Goal: Complete application form: Complete application form

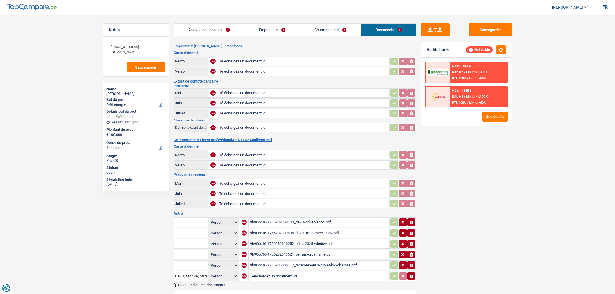
select select "energy"
select select "144"
click at [340, 220] on div "9b90cd16-1756282308400_devis-dd-isolation.pdf" at bounding box center [319, 222] width 138 height 9
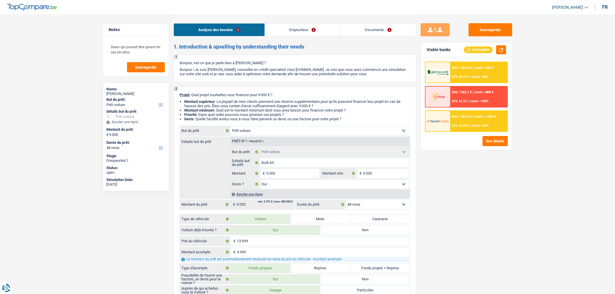
select select "car"
select select "48"
select select "car"
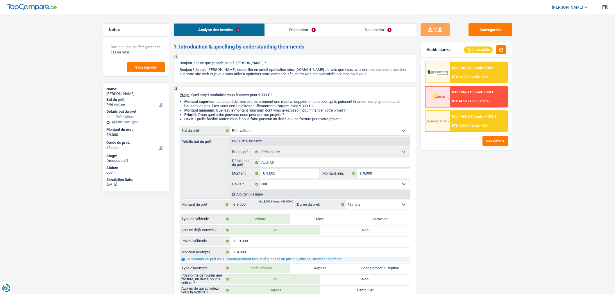
select select "yes"
select select "48"
select select "unemployed"
select select "unemployment"
select select "rents"
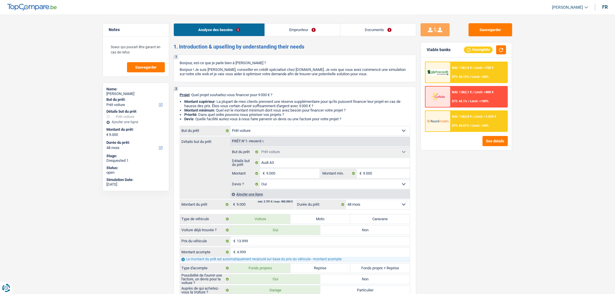
select select "car"
select select "yes"
select select "48"
click at [397, 34] on link "Documents" at bounding box center [378, 30] width 76 height 12
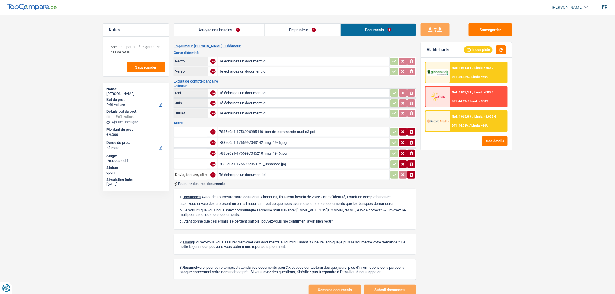
click at [288, 175] on input "Téléchargez un document ici" at bounding box center [303, 175] width 169 height 9
type input "C:\fakepath\BON DE COMMANDE TYPE.docx (20) (1).pdf"
click at [502, 29] on button "Sauvegarder" at bounding box center [490, 29] width 44 height 13
click at [490, 29] on button "Sauvegarder" at bounding box center [490, 29] width 44 height 13
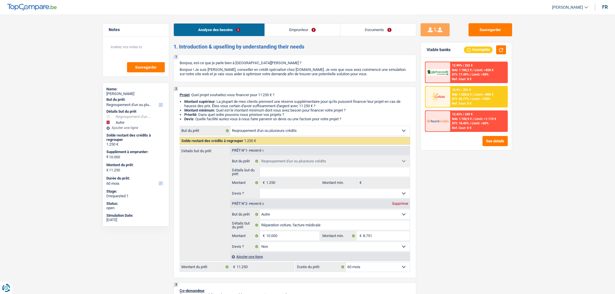
select select "refinancing"
select select "other"
select select "60"
select select "refinancing"
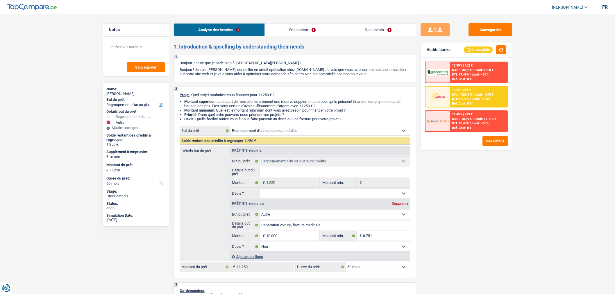
select select "refinancing"
select select "other"
select select "false"
select select "60"
select select "mutuality"
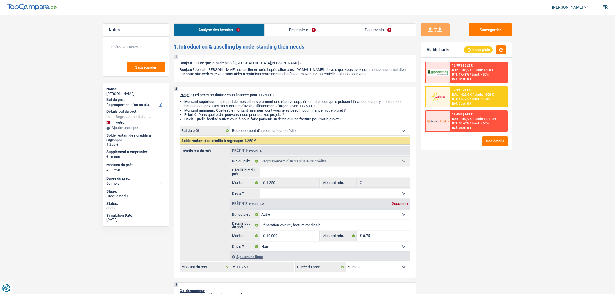
select select "mutualityIndemnity"
select select "familyAllowances"
select select "liveWithParents"
select select "cardOrCredit"
select select "refinancing"
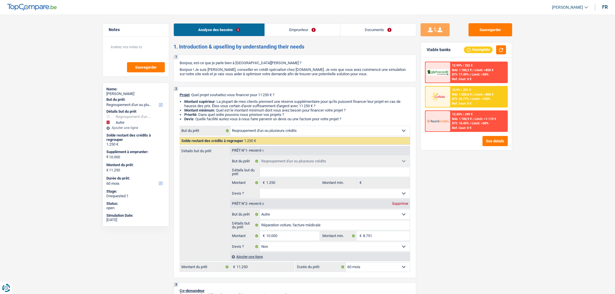
select select "refinancing"
select select "other"
select select "false"
select select "60"
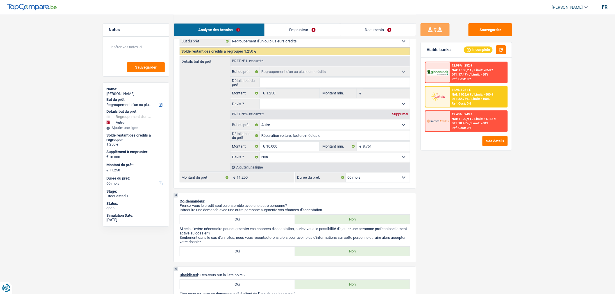
scroll to position [92, 0]
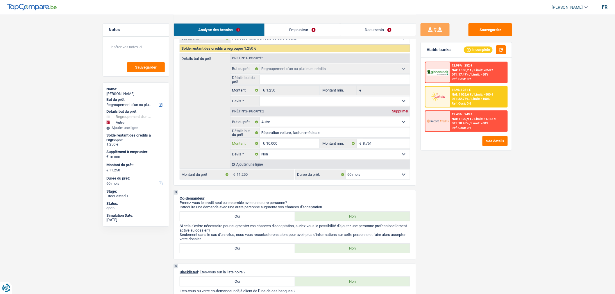
click at [283, 148] on input "10.000" at bounding box center [292, 143] width 53 height 9
type input "1.000"
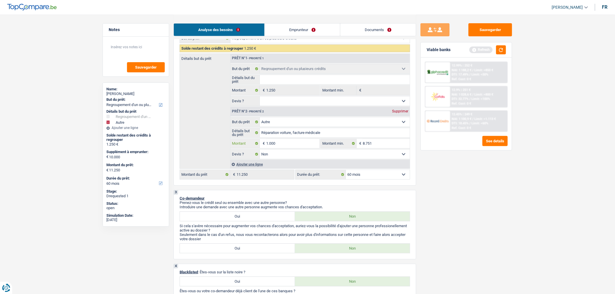
type input "10.001"
type input "11.251"
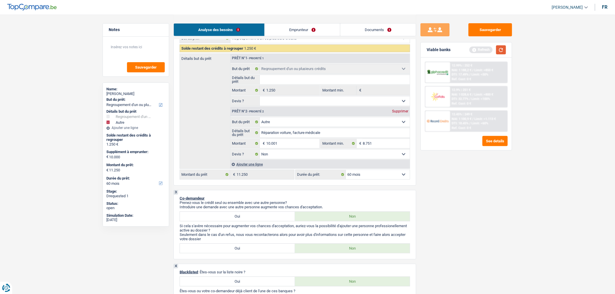
type input "11.251"
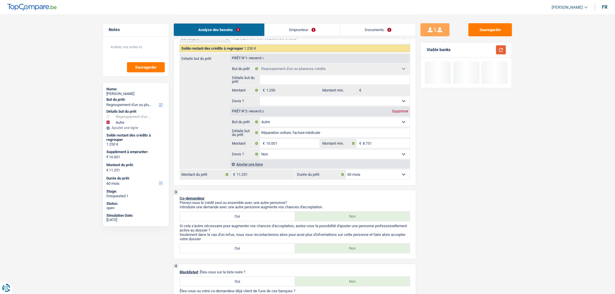
click at [502, 51] on button "button" at bounding box center [501, 49] width 10 height 9
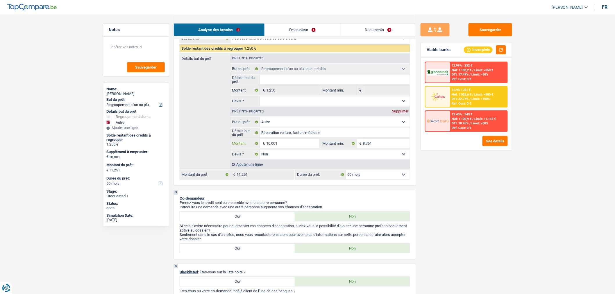
click at [303, 146] on input "10.001" at bounding box center [292, 143] width 53 height 9
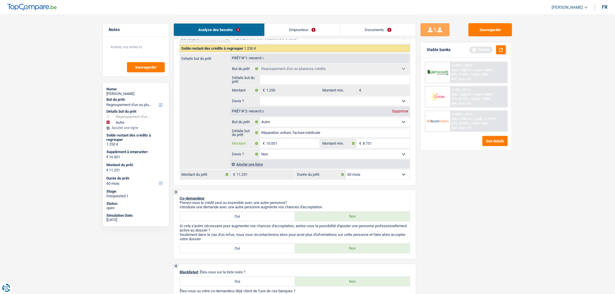
type input "8"
type input "87"
type input "875"
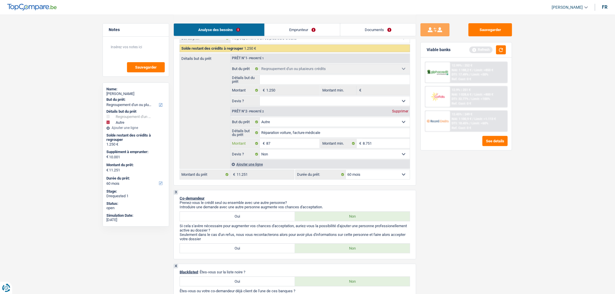
type input "875"
type input "8.750"
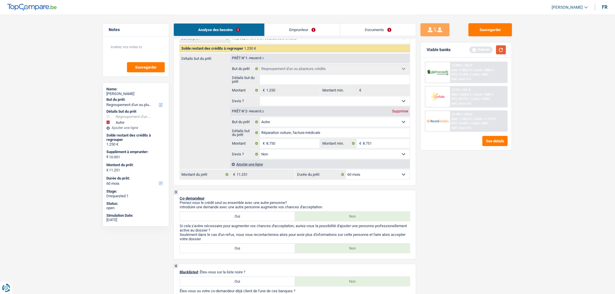
type input "10.000"
select select "48"
type input "10.000"
select select "48"
type input "10.000"
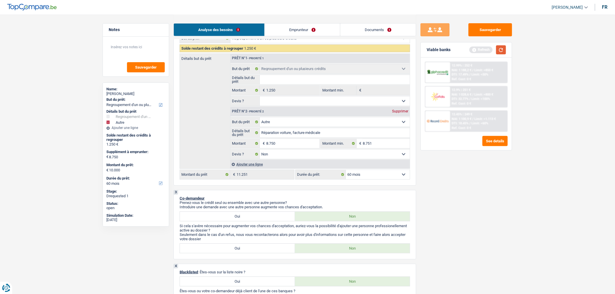
select select "48"
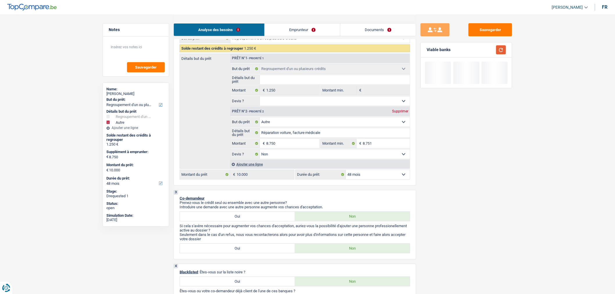
click at [505, 50] on button "button" at bounding box center [501, 49] width 10 height 9
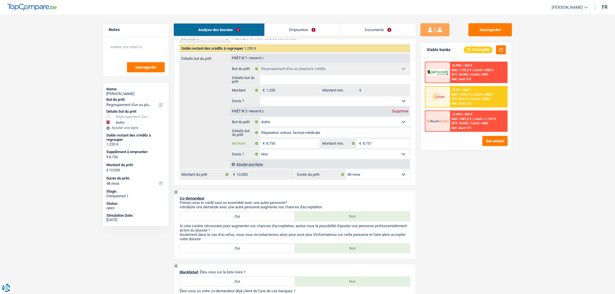
click at [285, 147] on input "8.750" at bounding box center [292, 143] width 53 height 9
type input "875"
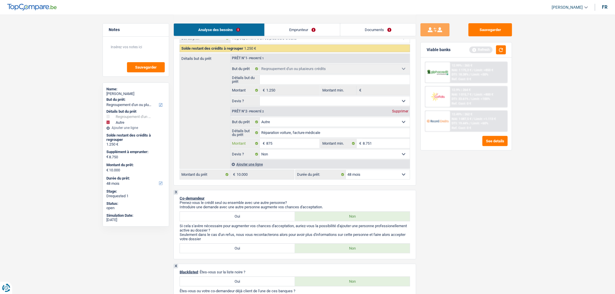
type input "8.751"
type input "10.001"
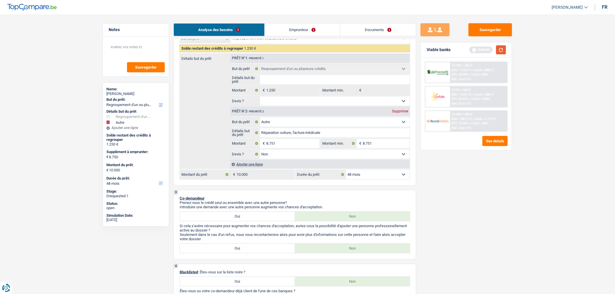
type input "10.001"
select select "60"
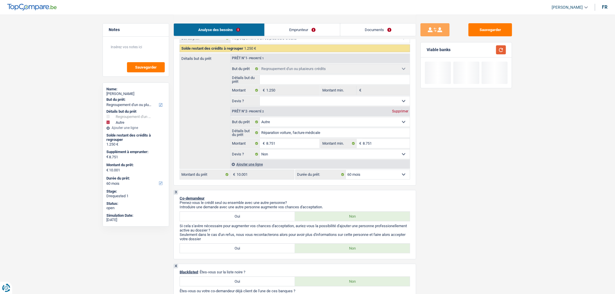
click at [499, 49] on button "button" at bounding box center [501, 49] width 10 height 9
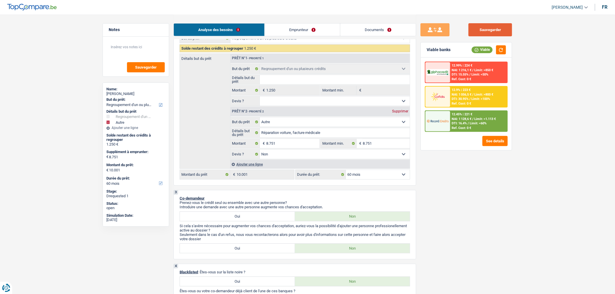
click at [479, 34] on button "Sauvegarder" at bounding box center [490, 29] width 44 height 13
click at [494, 29] on button "Sauvegarder" at bounding box center [490, 29] width 44 height 13
drag, startPoint x: 387, startPoint y: 36, endPoint x: 380, endPoint y: 31, distance: 8.9
click at [380, 31] on div "Analyse des besoins Emprunteur Documents" at bounding box center [295, 27] width 243 height 25
click at [380, 31] on link "Documents" at bounding box center [378, 30] width 76 height 12
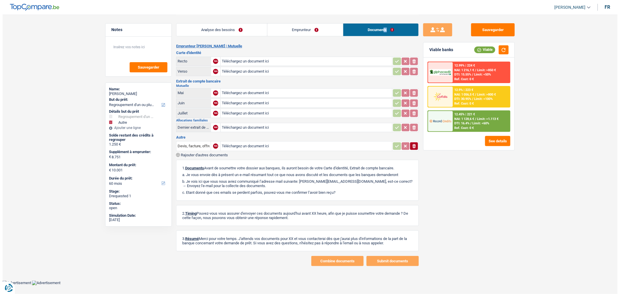
scroll to position [0, 0]
click at [474, 99] on span "Limit: <100%" at bounding box center [483, 99] width 19 height 4
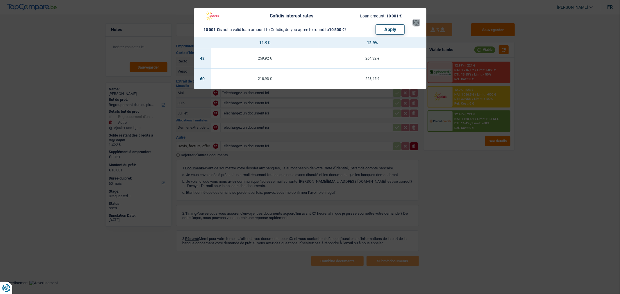
click at [414, 20] on button "×" at bounding box center [416, 23] width 6 height 6
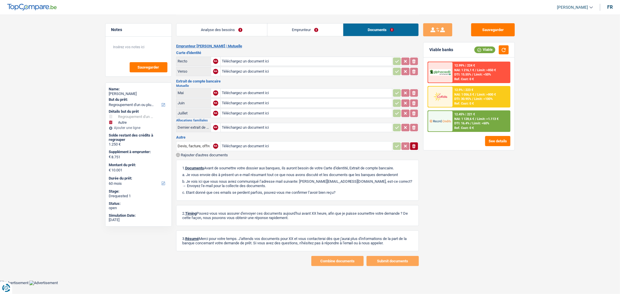
click at [491, 112] on div "12.45% | 221 € NAI: 1 128,6 € / Limit: >1.113 € DTI: 16.4% / Limit: <60% Ref. C…" at bounding box center [481, 121] width 57 height 20
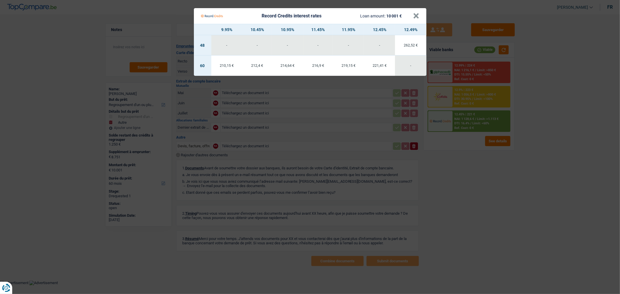
click at [466, 167] on Credits "Record Credits interest rates Loan amount: 10 001 € × 9.95% 10.45% 10.95% 11.45…" at bounding box center [310, 147] width 620 height 294
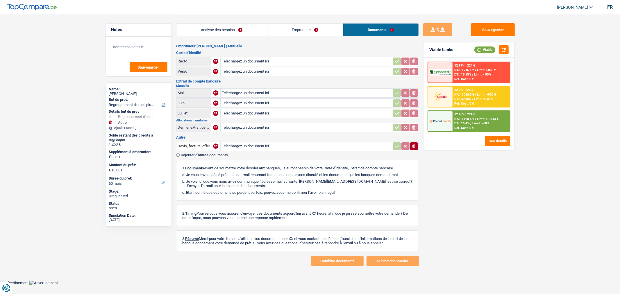
click at [465, 90] on div "12.9% | 223 €" at bounding box center [463, 90] width 19 height 4
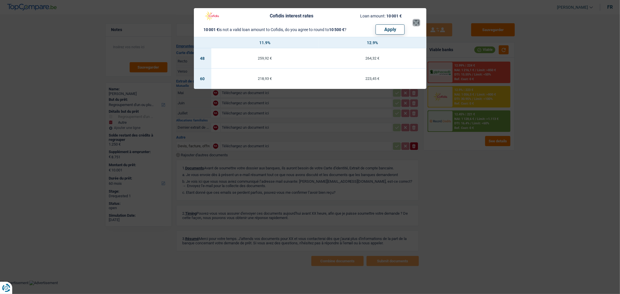
click at [416, 21] on button "×" at bounding box center [416, 23] width 6 height 6
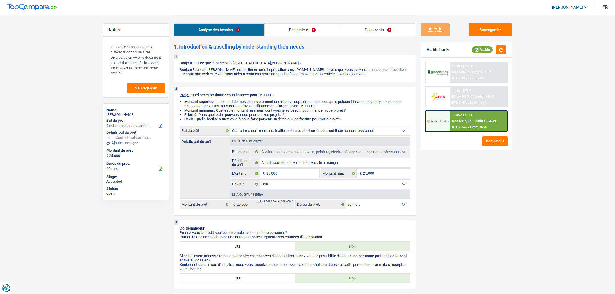
select select "household"
select select "60"
select select "household"
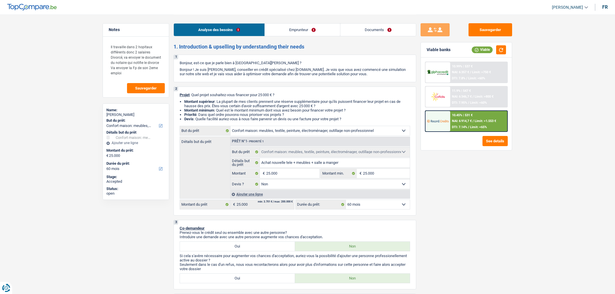
select select "false"
select select "60"
select select "privateEmployee"
select select "netSalary"
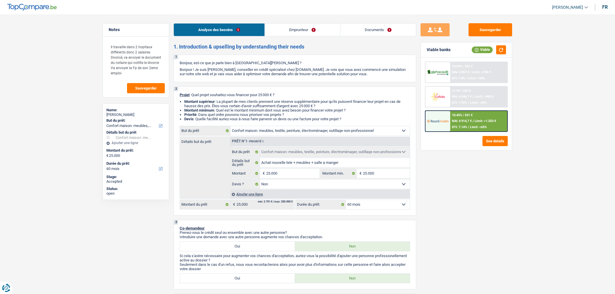
select select "familyAllowances"
select select "mealVouchers"
select select "ownerWithoutMortgage"
select select "cardOrCredit"
select select "household"
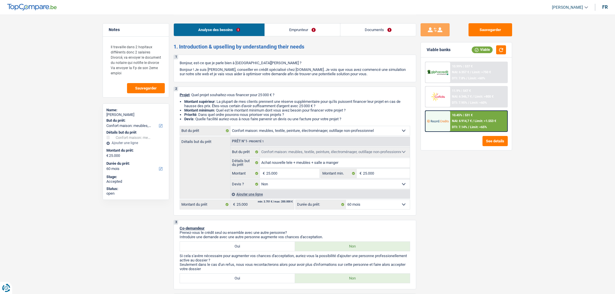
select select "household"
select select "false"
select select "60"
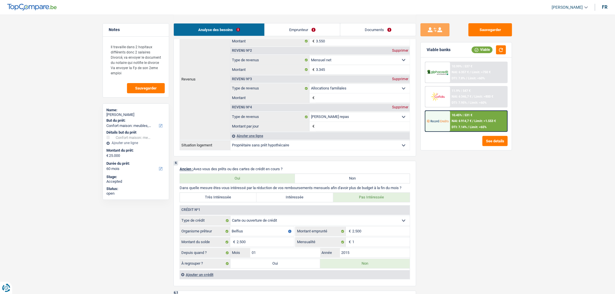
scroll to position [374, 0]
click at [293, 33] on link "Emprunteur" at bounding box center [302, 30] width 75 height 12
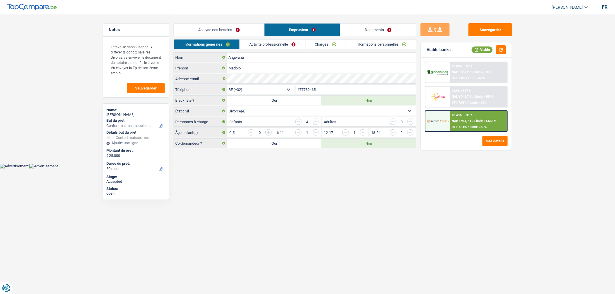
scroll to position [0, 0]
click at [272, 47] on link "Activité professionnelle" at bounding box center [274, 45] width 65 height 10
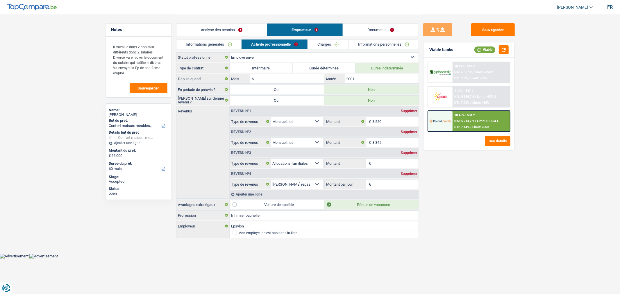
click at [331, 44] on link "Charges" at bounding box center [328, 45] width 40 height 10
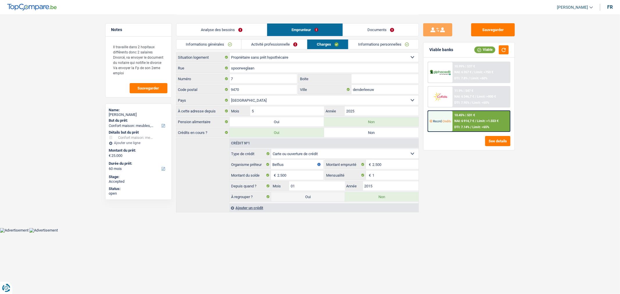
click at [372, 44] on link "Informations personnelles" at bounding box center [383, 45] width 70 height 10
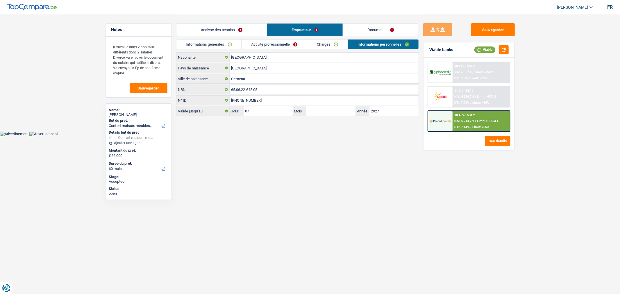
click at [377, 25] on link "Documents" at bounding box center [381, 30] width 76 height 12
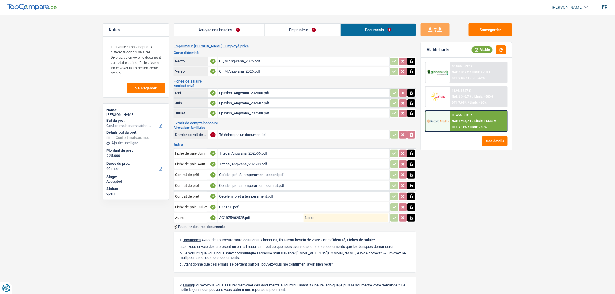
click at [281, 214] on div "AC1875982525.pdf" at bounding box center [261, 218] width 85 height 9
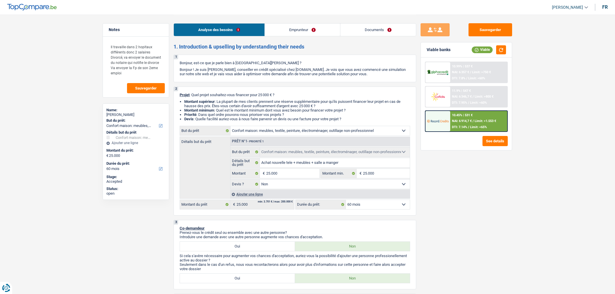
select select "household"
select select "60"
select select "household"
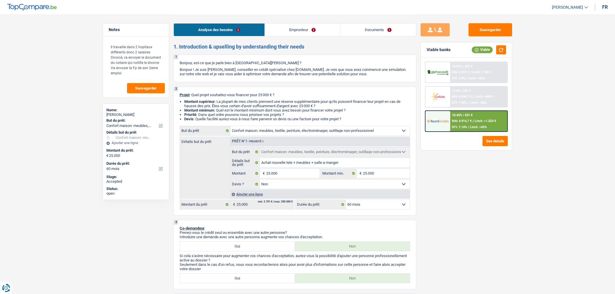
select select "false"
select select "60"
select select "privateEmployee"
select select "netSalary"
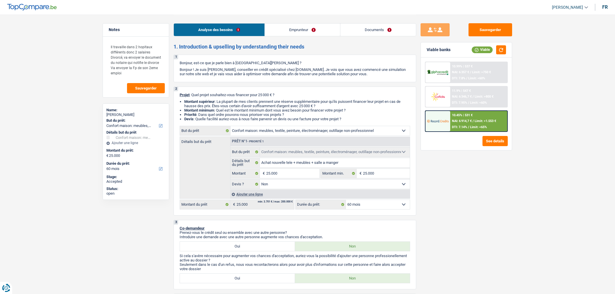
select select "familyAllowances"
select select "mealVouchers"
select select "ownerWithoutMortgage"
select select "cardOrCredit"
select select "household"
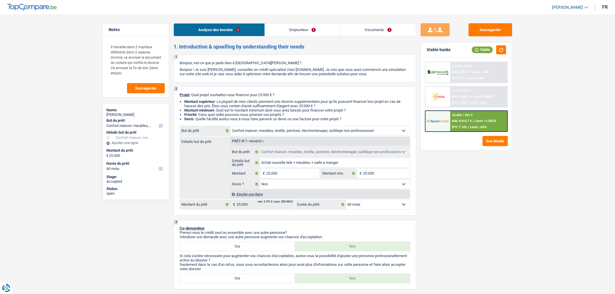
select select "household"
select select "false"
select select "60"
drag, startPoint x: 0, startPoint y: 0, endPoint x: 391, endPoint y: 36, distance: 392.5
click at [391, 36] on link "Documents" at bounding box center [378, 30] width 76 height 12
